Goal: Information Seeking & Learning: Learn about a topic

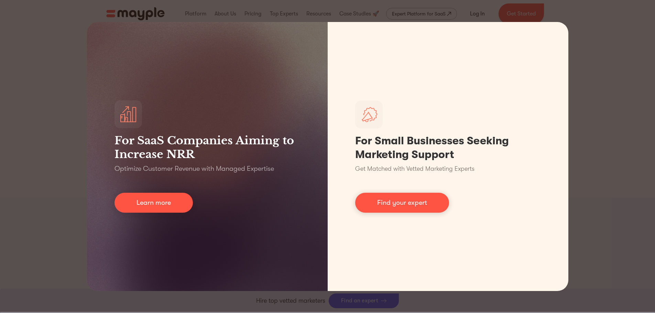
scroll to position [653, 0]
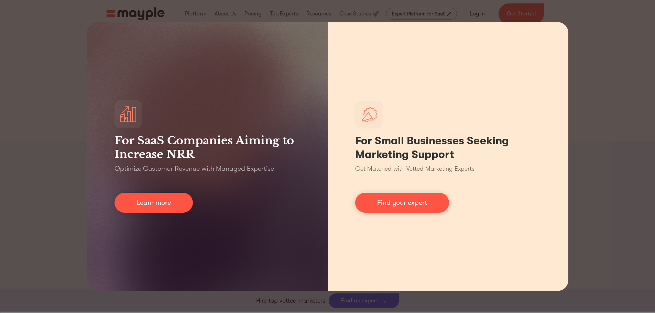
drag, startPoint x: 586, startPoint y: 41, endPoint x: 559, endPoint y: 46, distance: 27.4
click at [586, 41] on div "For SaaS Companies Aiming to Increase NRR Optimize Customer Revenue with Manage…" at bounding box center [327, 156] width 655 height 313
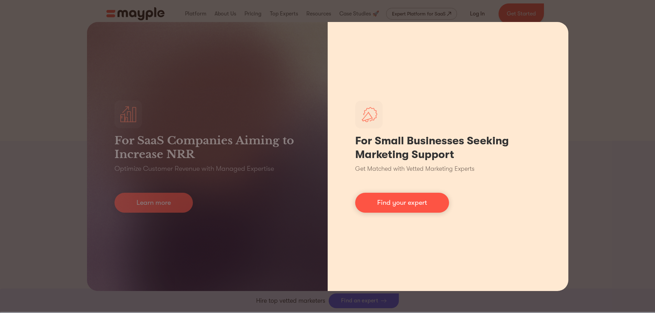
click at [514, 54] on div "For Small Businesses Seeking Marketing Support Get Matched with Vetted Marketin…" at bounding box center [447, 156] width 241 height 269
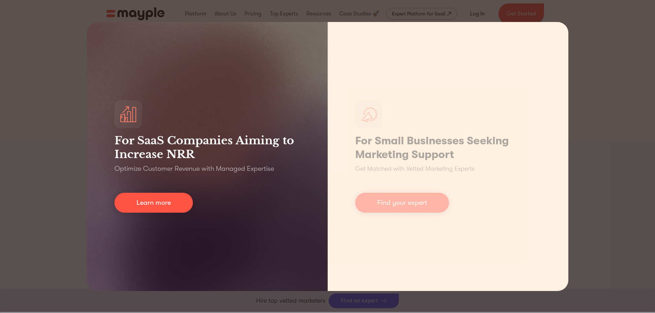
drag, startPoint x: 142, startPoint y: 209, endPoint x: 495, endPoint y: 175, distance: 354.8
click at [142, 209] on link "Learn more" at bounding box center [153, 203] width 78 height 20
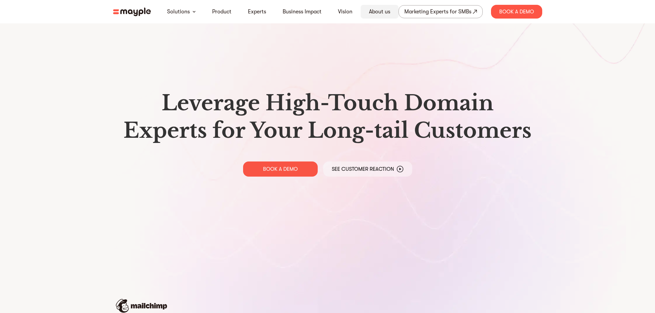
click at [376, 14] on link "About us" at bounding box center [379, 12] width 21 height 8
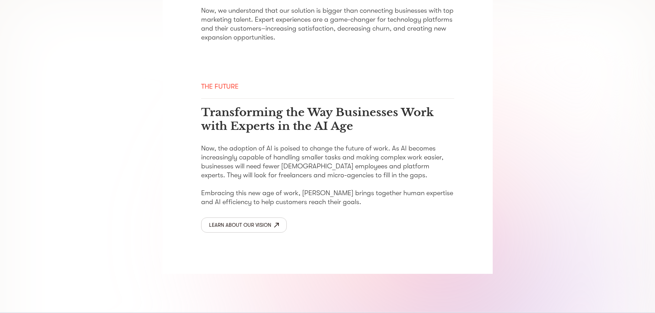
scroll to position [1102, 0]
